Goal: Find specific page/section: Find specific page/section

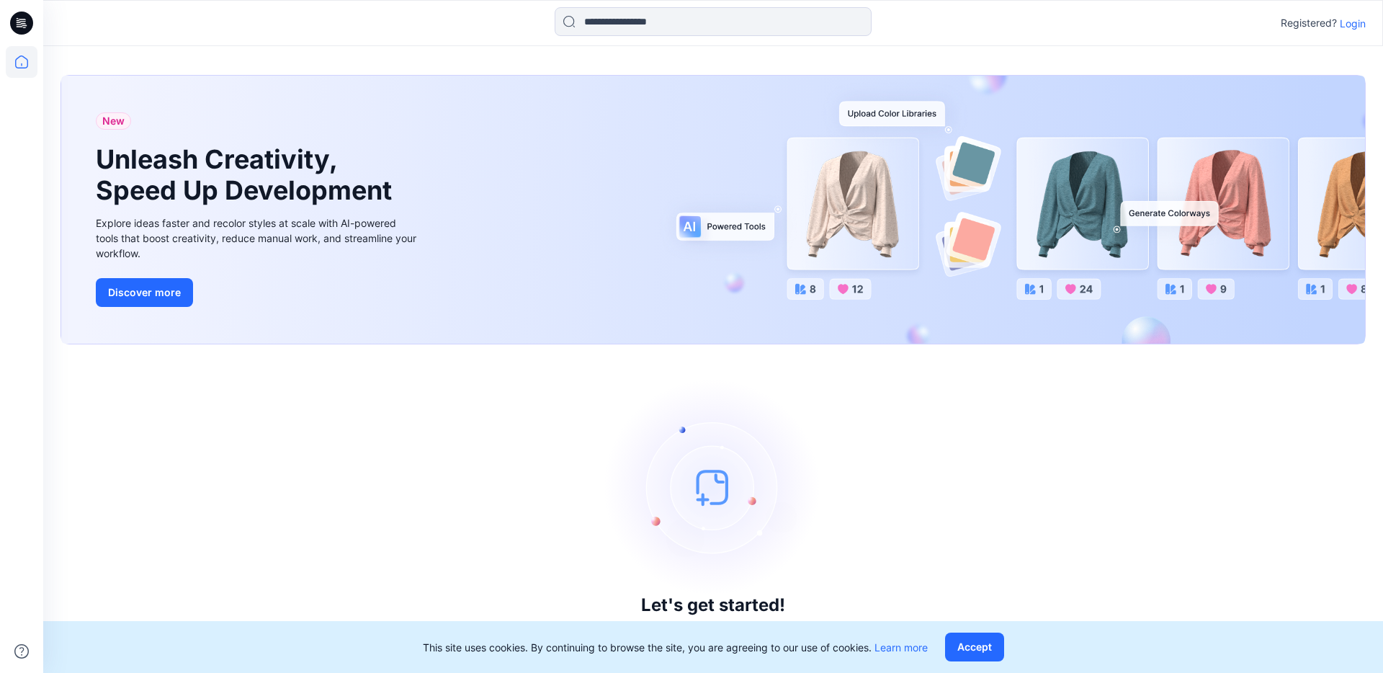
click at [1355, 23] on p "Login" at bounding box center [1353, 23] width 26 height 15
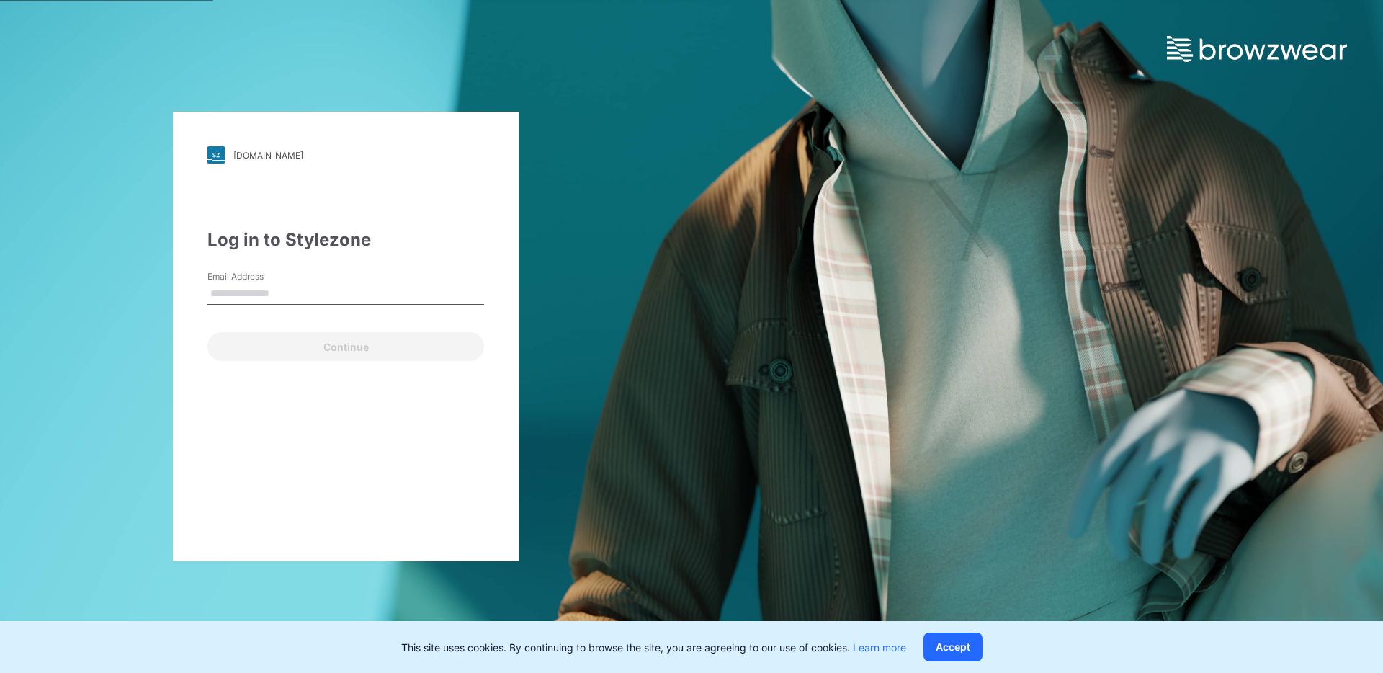
click at [320, 290] on input "Email Address" at bounding box center [345, 294] width 277 height 22
type input "**********"
click at [410, 368] on div "**********" at bounding box center [346, 337] width 346 height 450
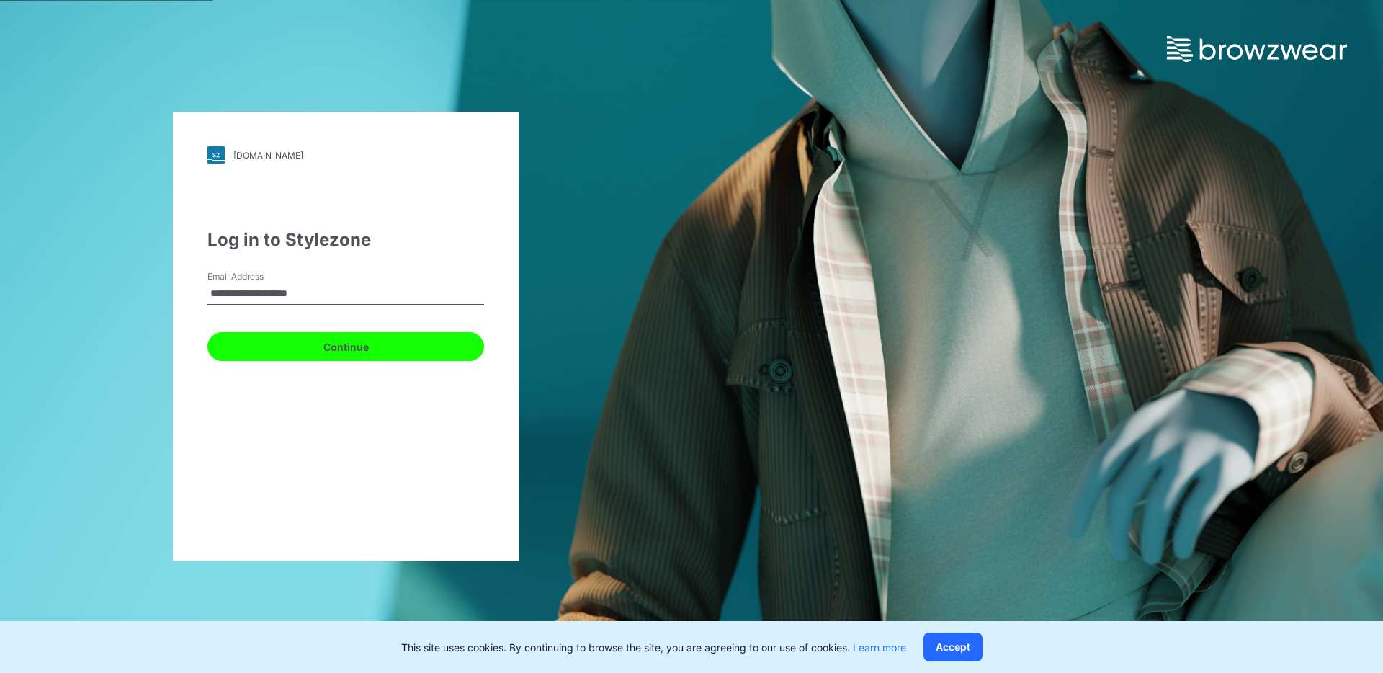
click at [403, 346] on button "Continue" at bounding box center [345, 346] width 277 height 29
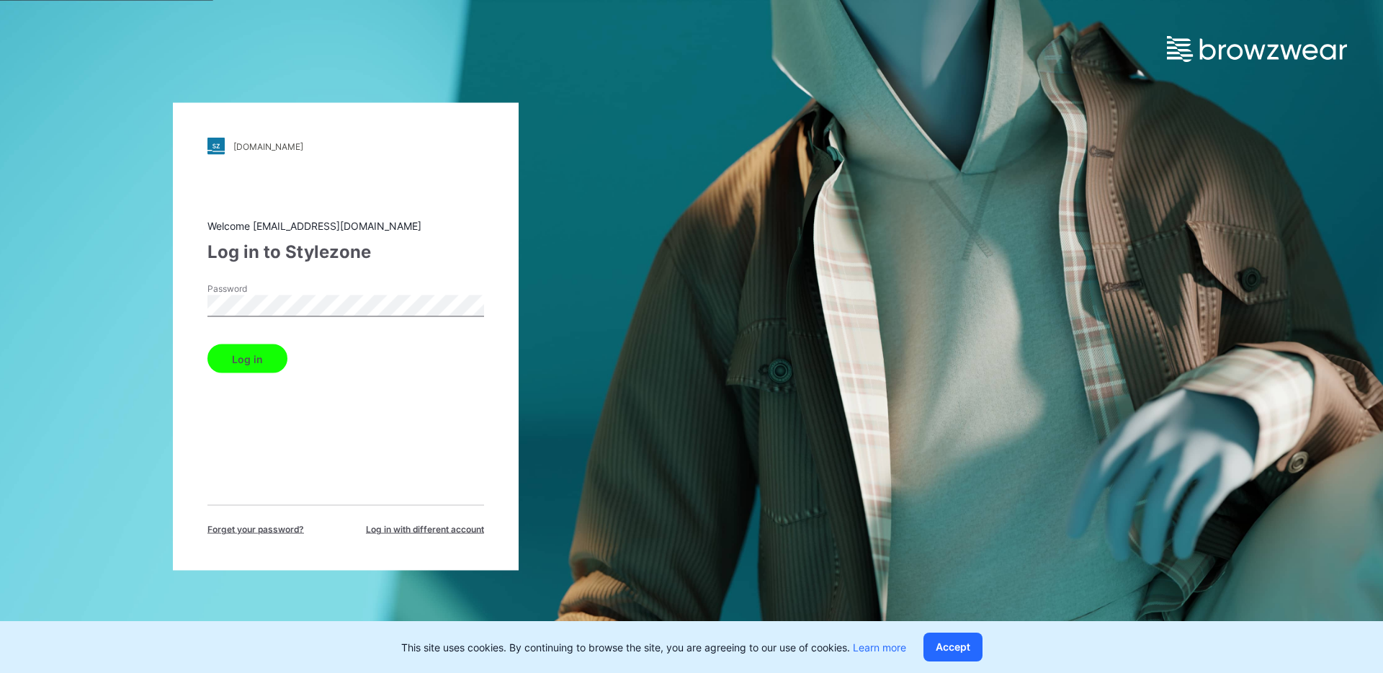
click at [258, 357] on button "Log in" at bounding box center [247, 358] width 80 height 29
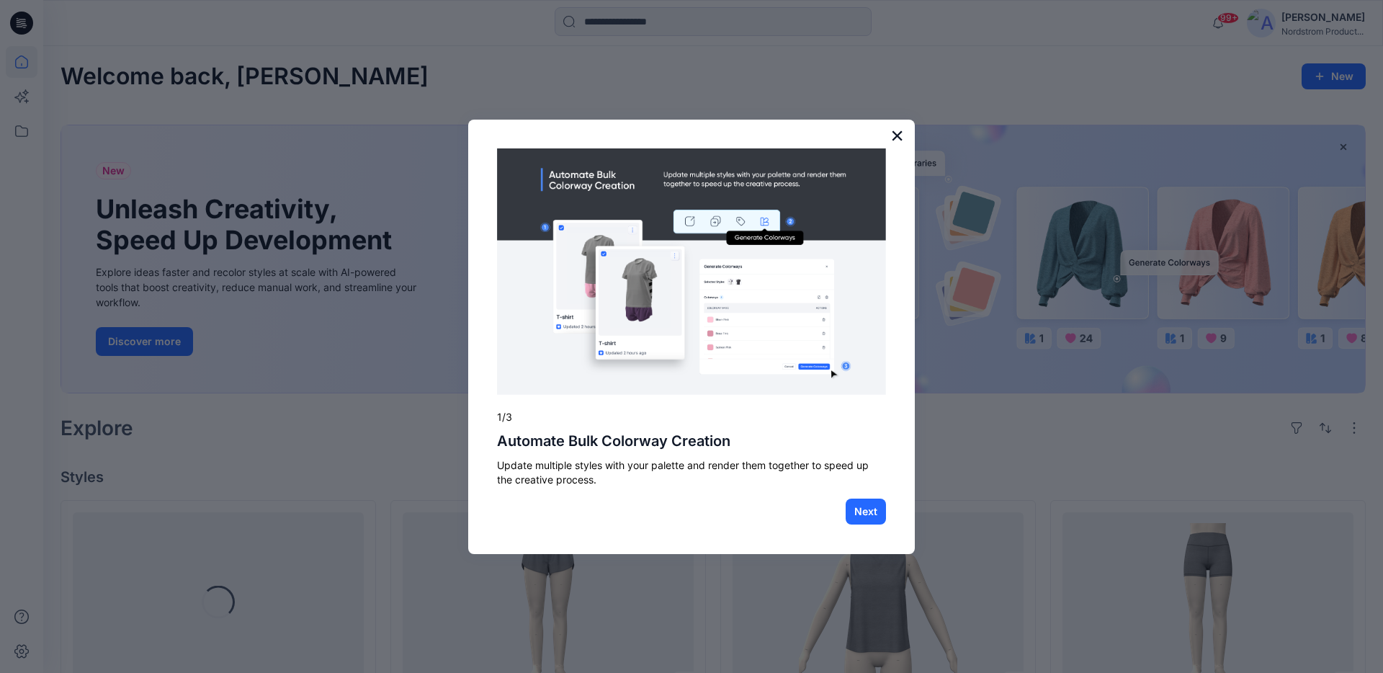
click at [893, 135] on button "×" at bounding box center [897, 135] width 14 height 23
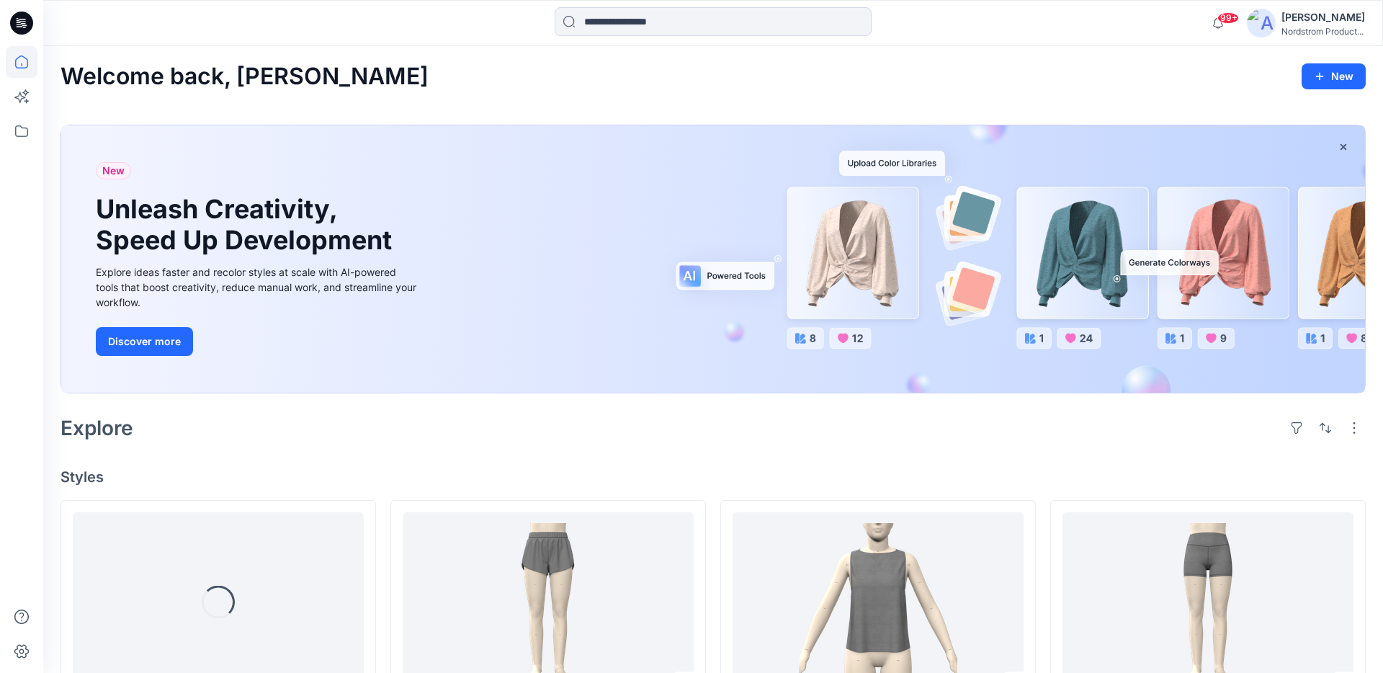
scroll to position [291, 0]
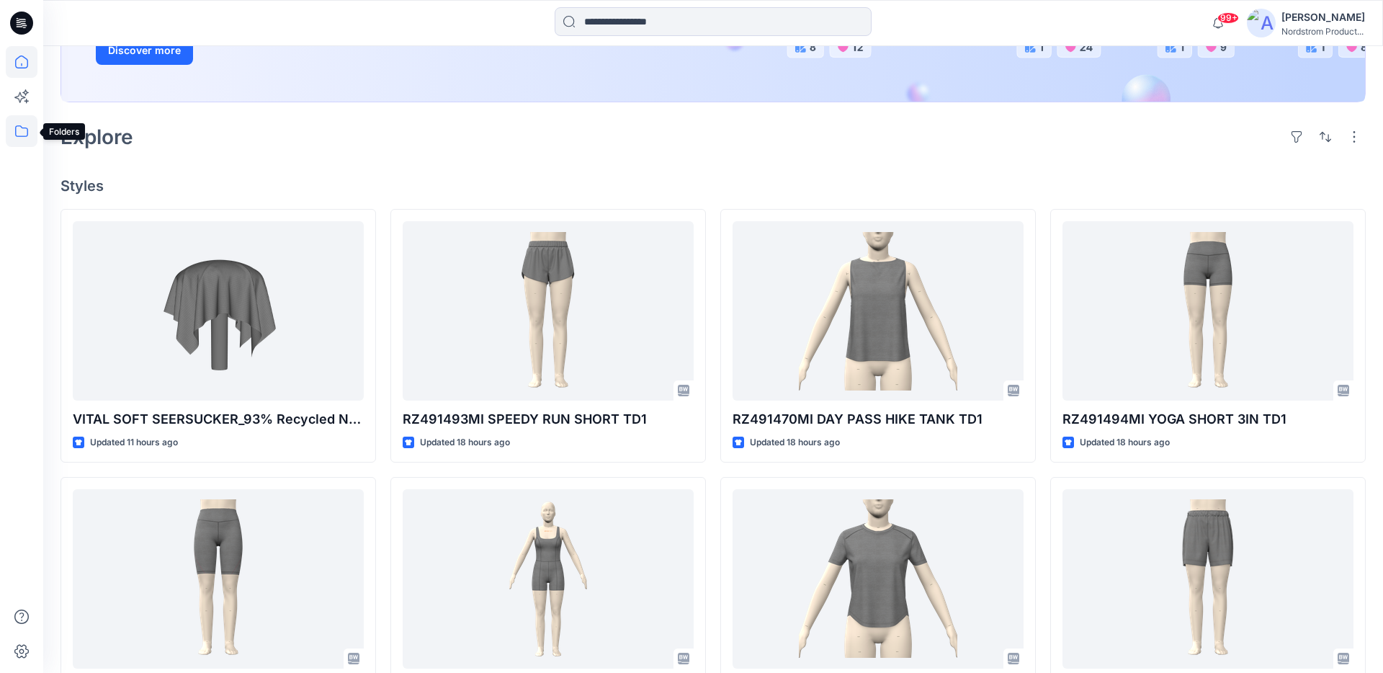
click at [22, 129] on icon at bounding box center [22, 131] width 32 height 32
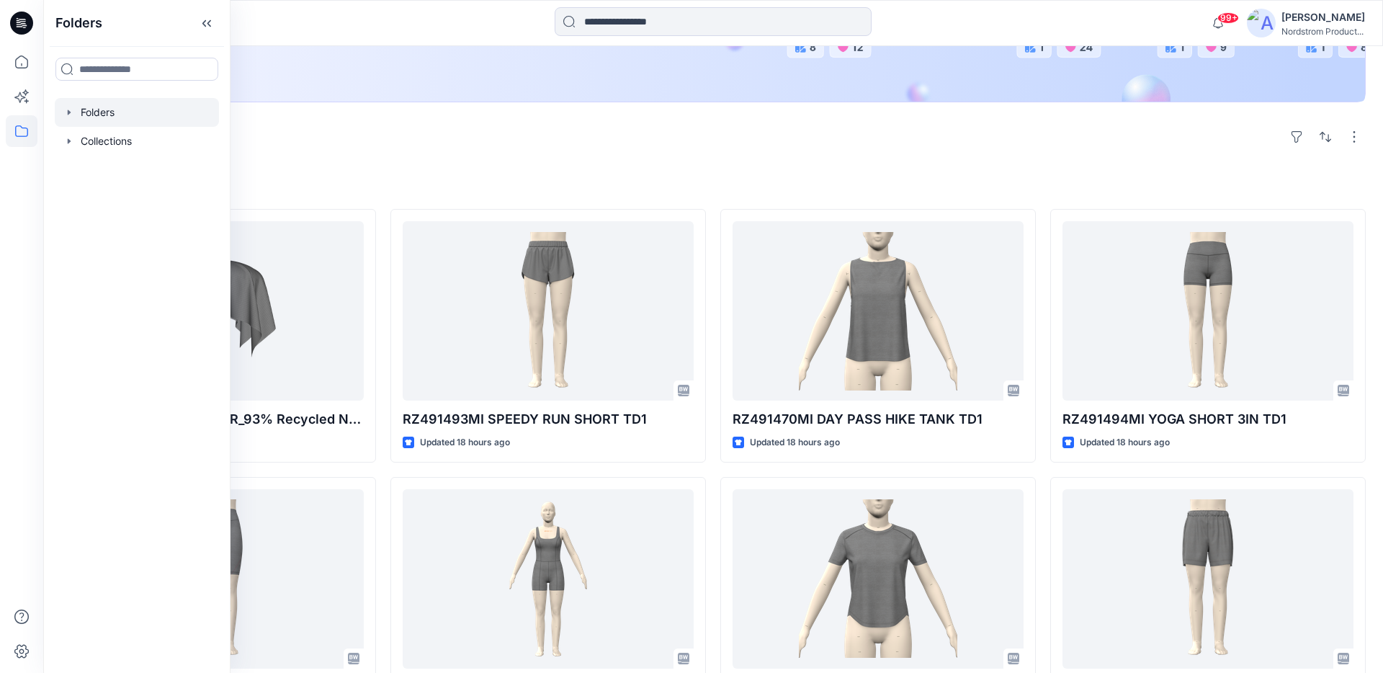
click at [86, 112] on div at bounding box center [137, 112] width 164 height 29
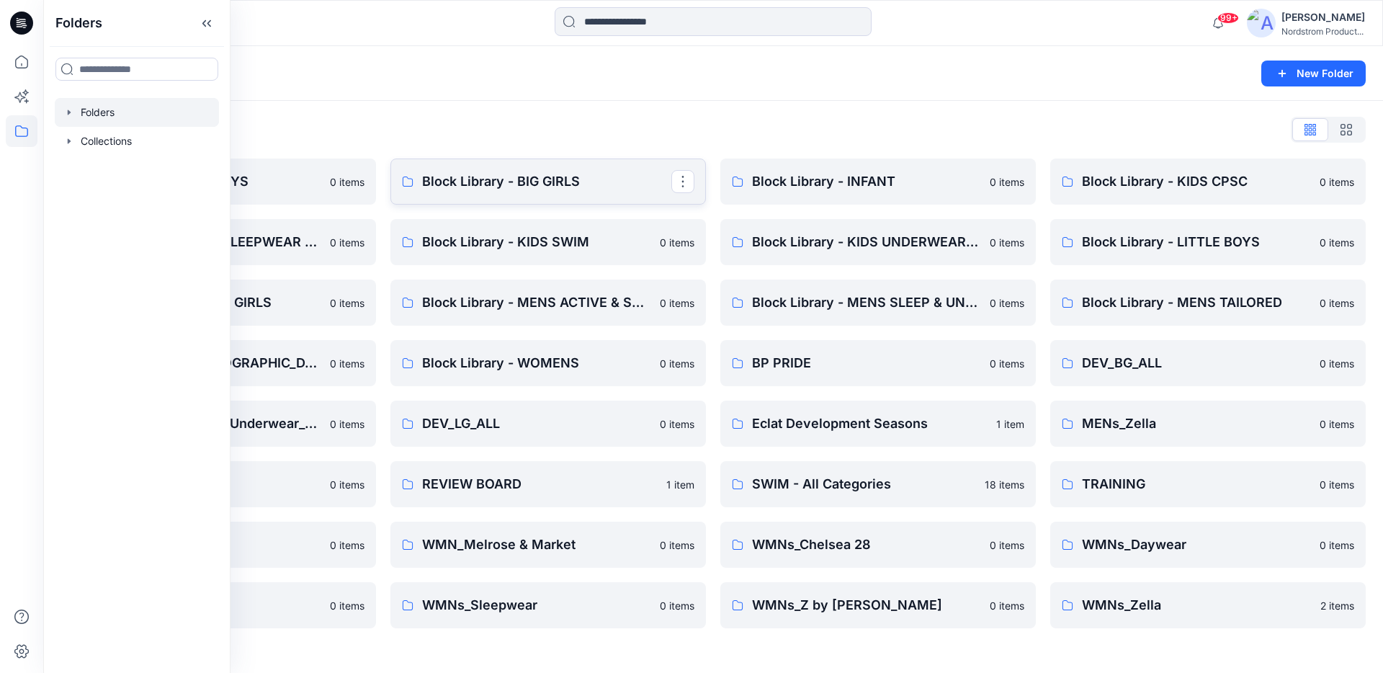
scroll to position [291, 0]
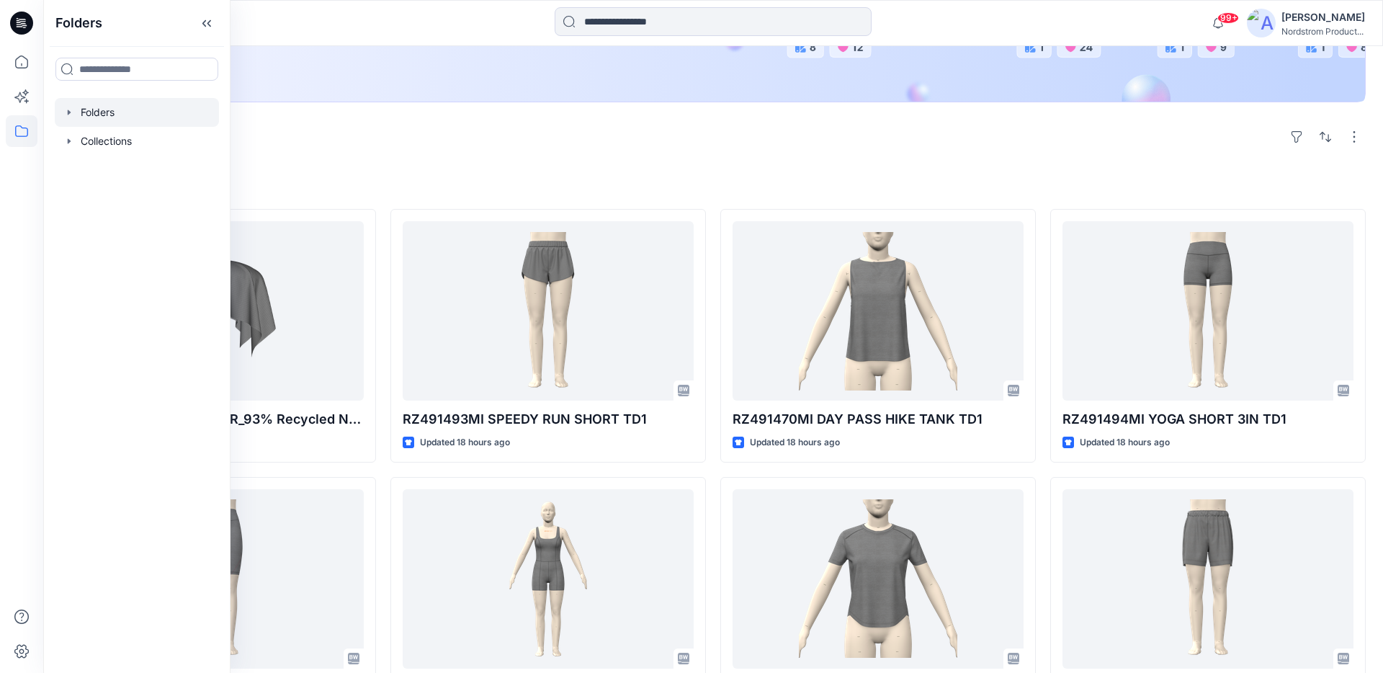
click at [113, 117] on div at bounding box center [137, 112] width 164 height 29
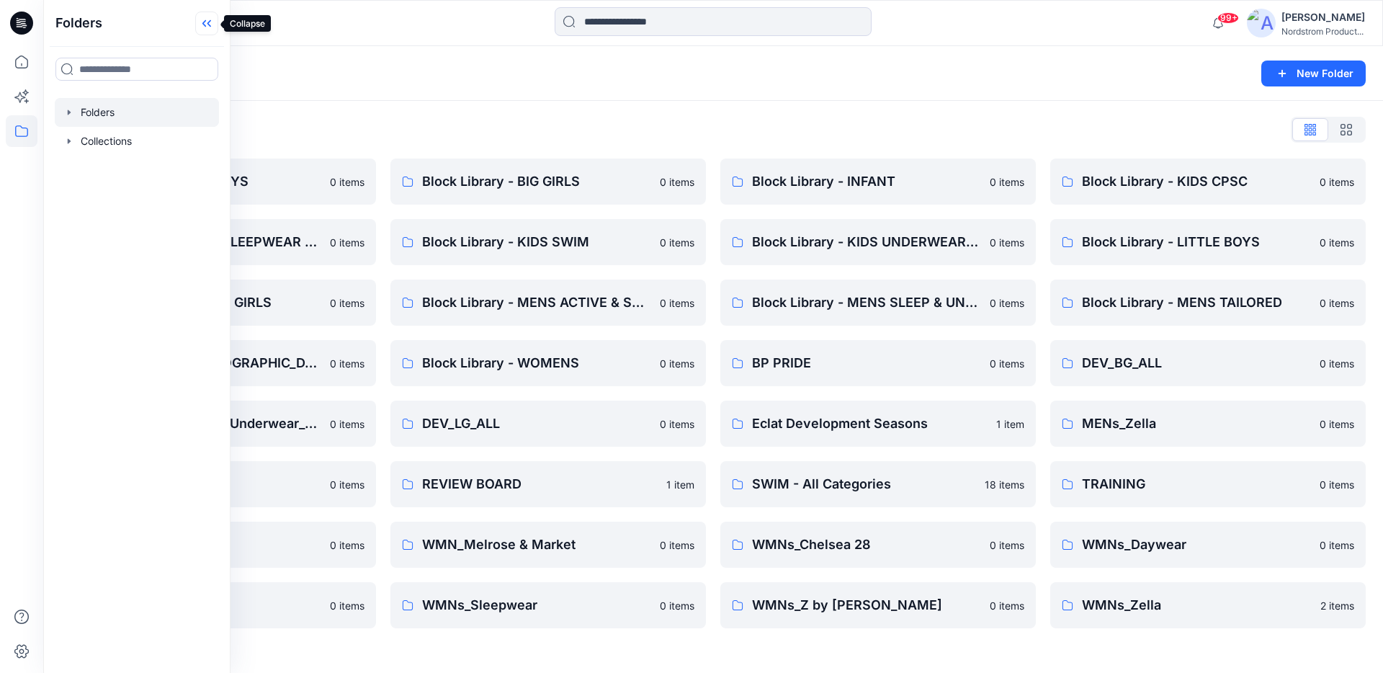
click at [210, 23] on icon at bounding box center [206, 24] width 23 height 24
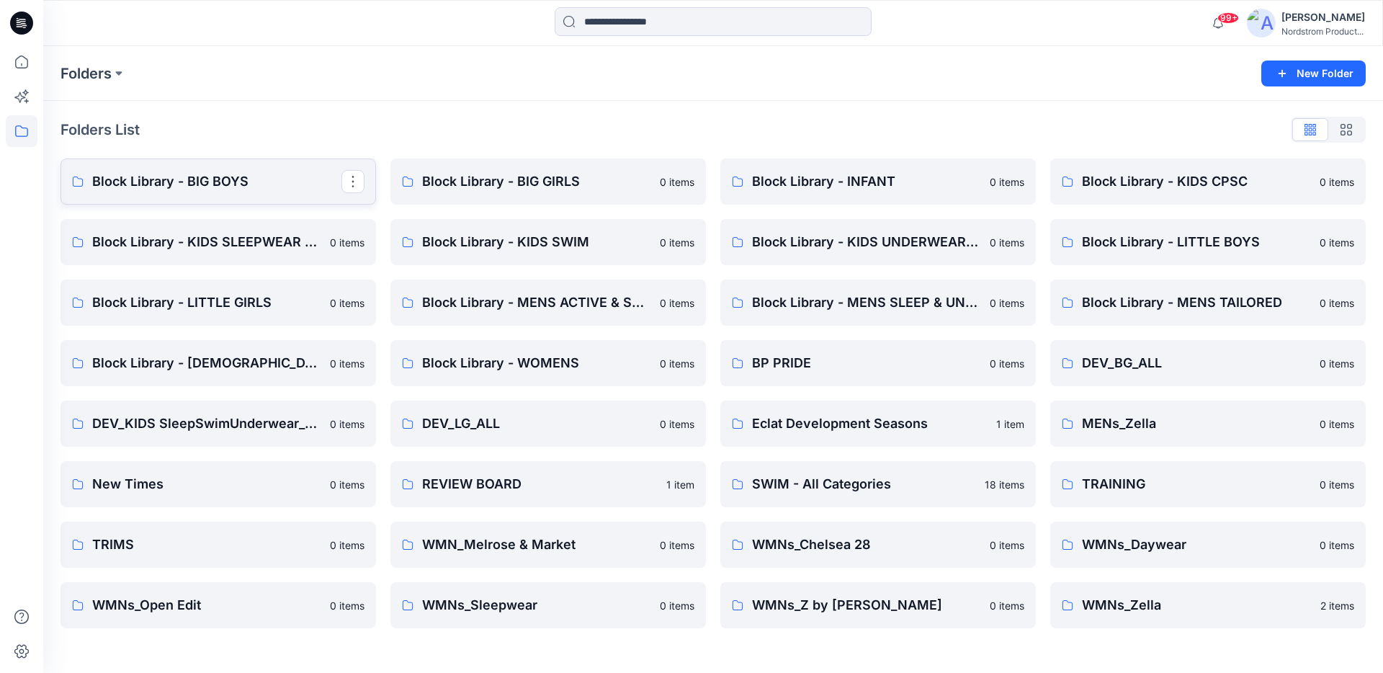
click at [222, 170] on link "Block Library - BIG BOYS" at bounding box center [219, 181] width 316 height 46
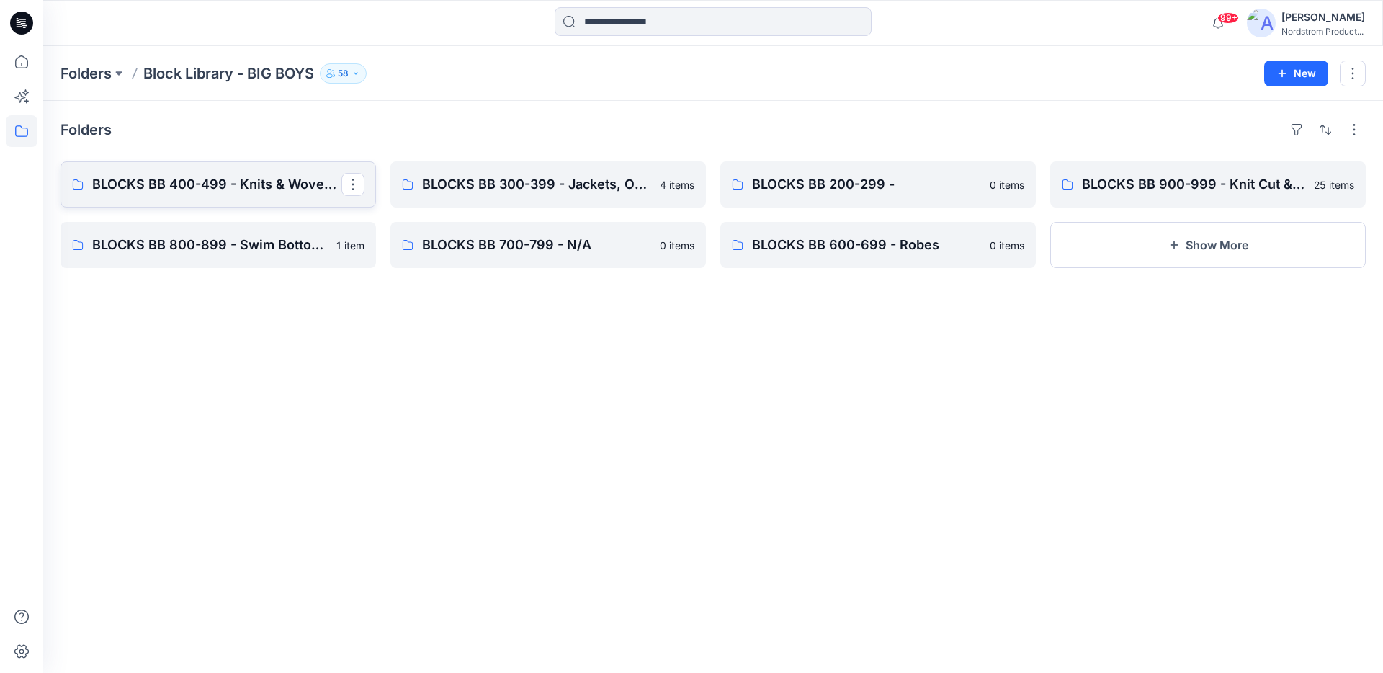
click at [234, 190] on p "BLOCKS BB 400-499 - Knits & Wovens Bottoms, Crops, Shorts" at bounding box center [216, 184] width 249 height 20
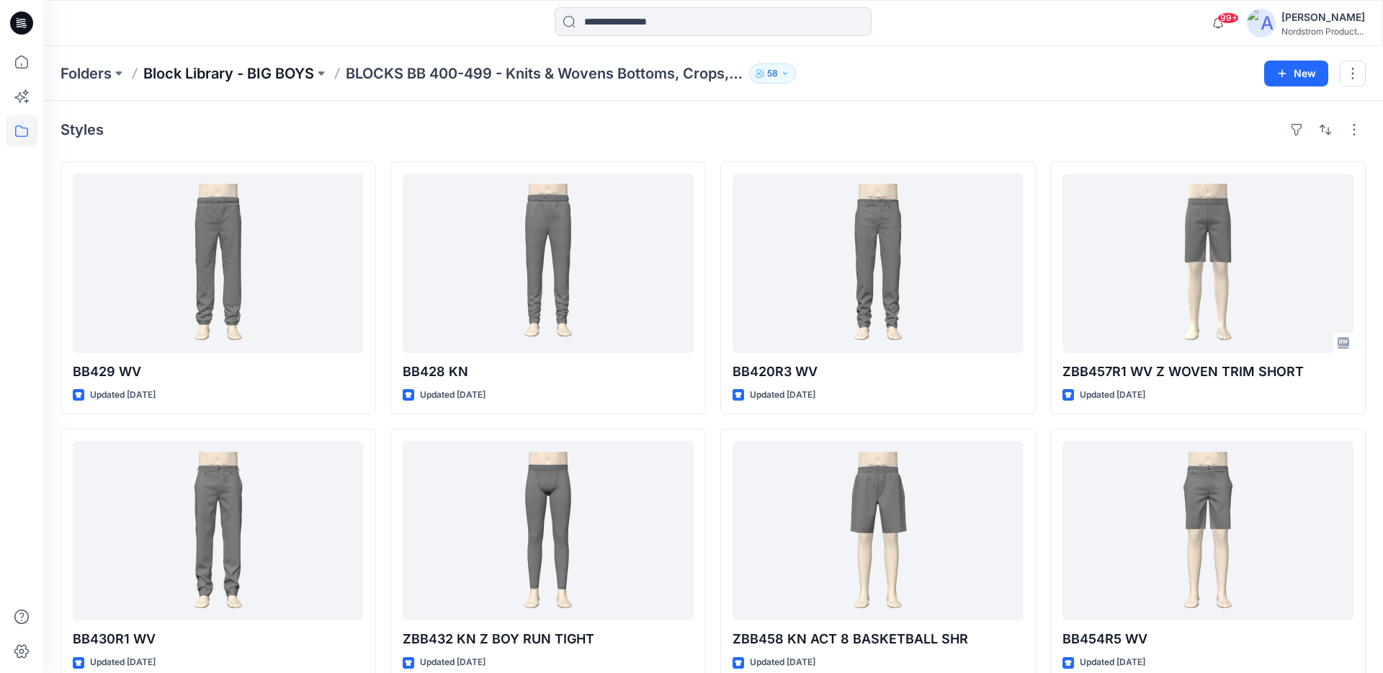
click at [269, 76] on p "Block Library - BIG BOYS" at bounding box center [228, 73] width 171 height 20
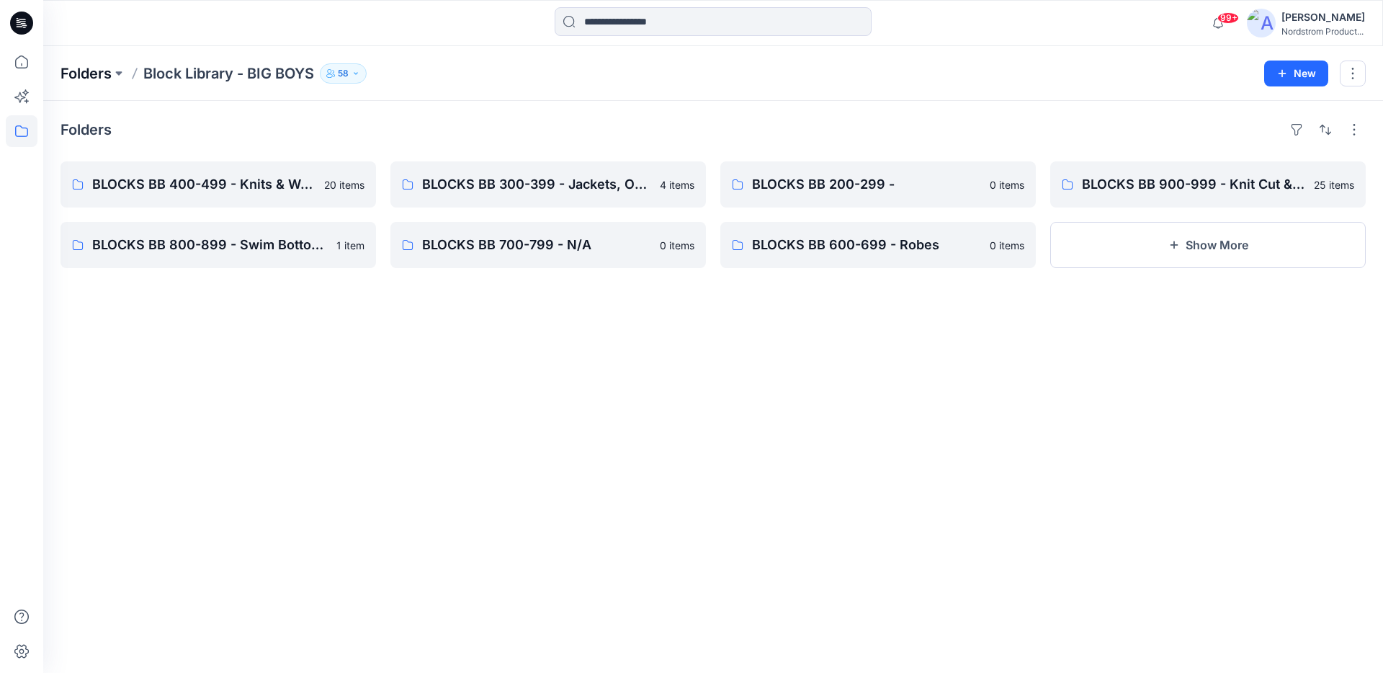
click at [107, 71] on p "Folders" at bounding box center [86, 73] width 51 height 20
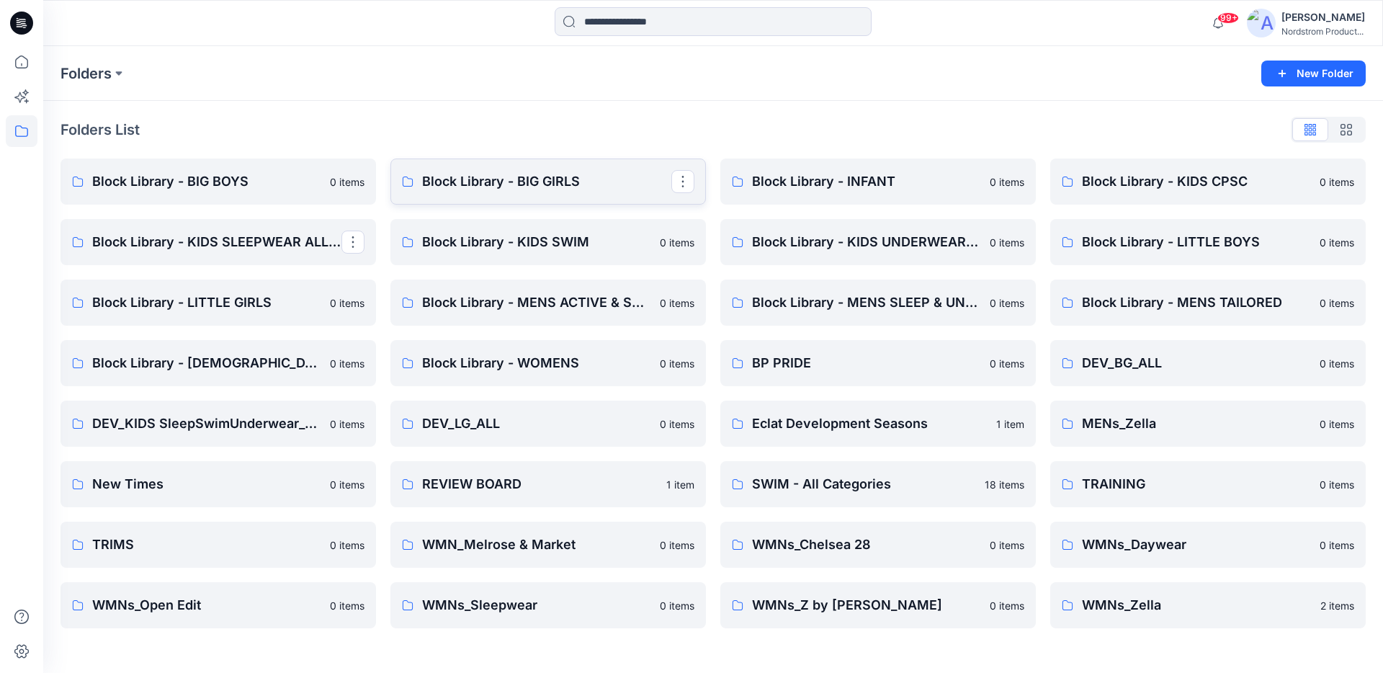
click at [448, 198] on link "Block Library - BIG GIRLS" at bounding box center [548, 181] width 316 height 46
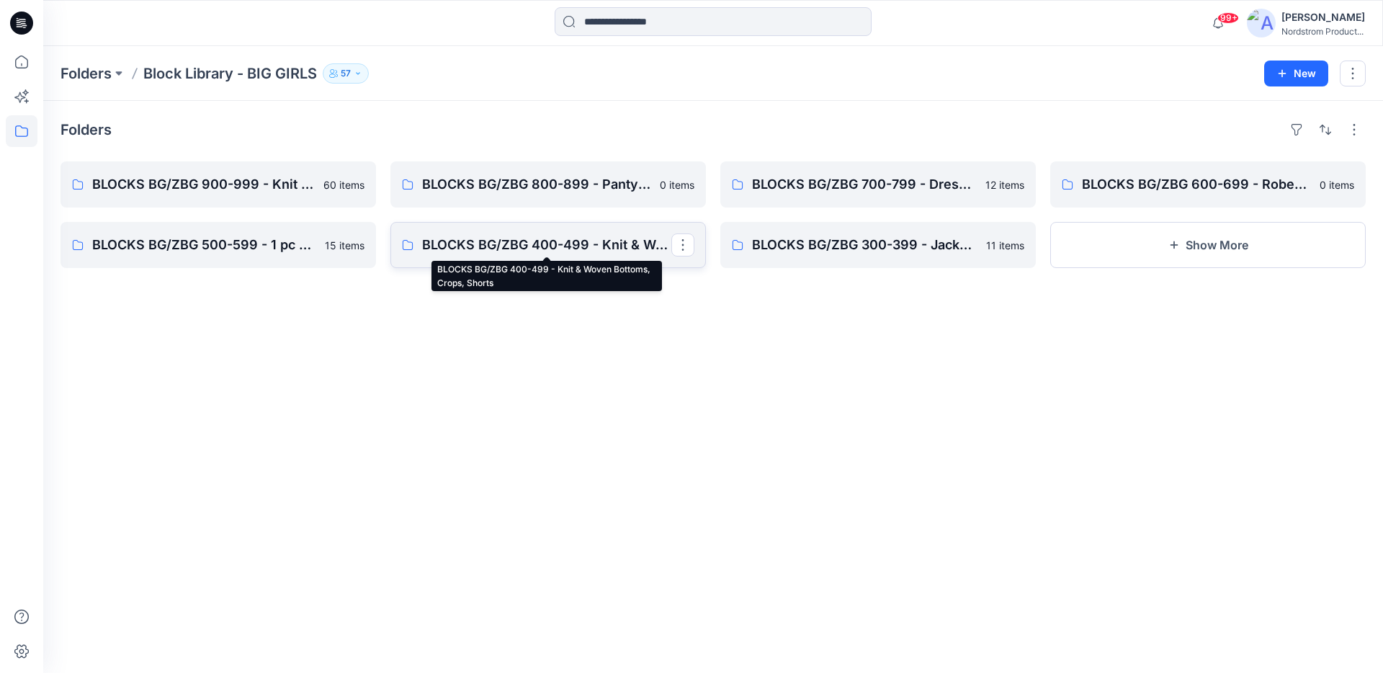
click at [508, 241] on p "BLOCKS BG/ZBG 400-499 - Knit & Woven Bottoms, Crops, Shorts" at bounding box center [546, 245] width 249 height 20
